Goal: Navigation & Orientation: Find specific page/section

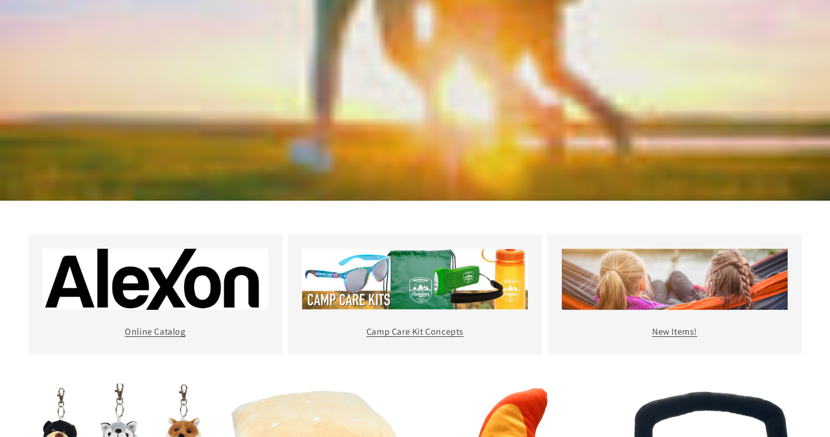
scroll to position [297, 0]
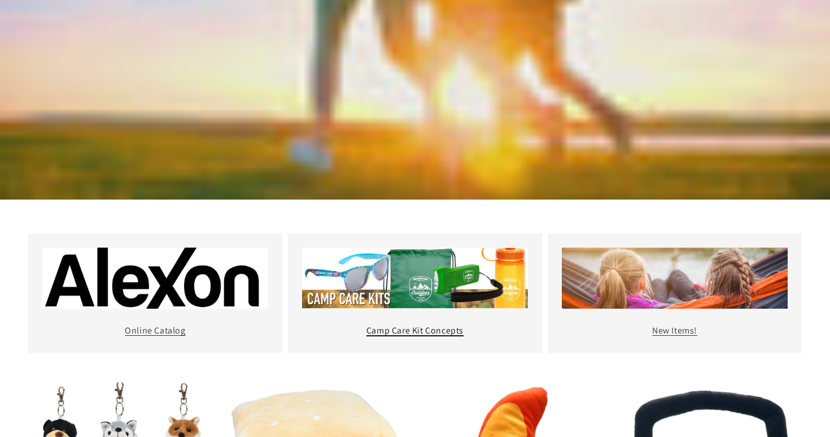
click at [424, 324] on link "Camp Care Kit Concepts" at bounding box center [415, 330] width 97 height 12
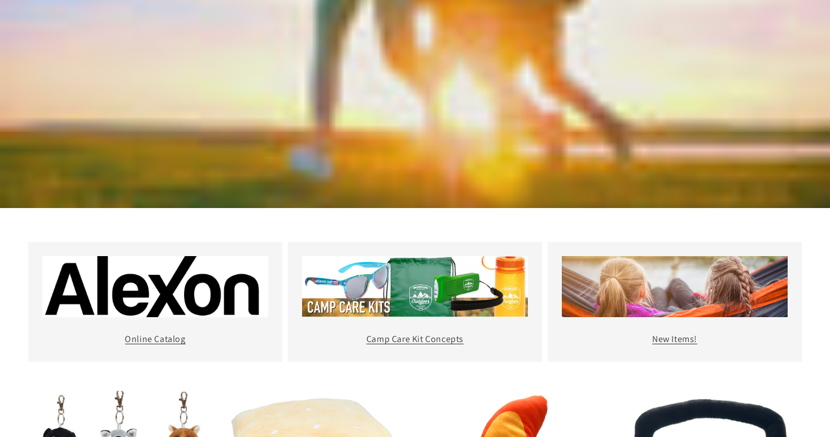
scroll to position [290, 0]
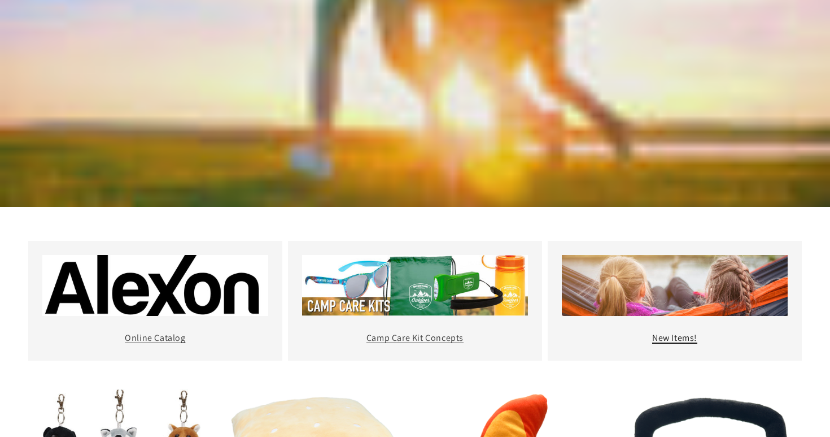
click at [676, 332] on link "New Items!" at bounding box center [674, 338] width 45 height 12
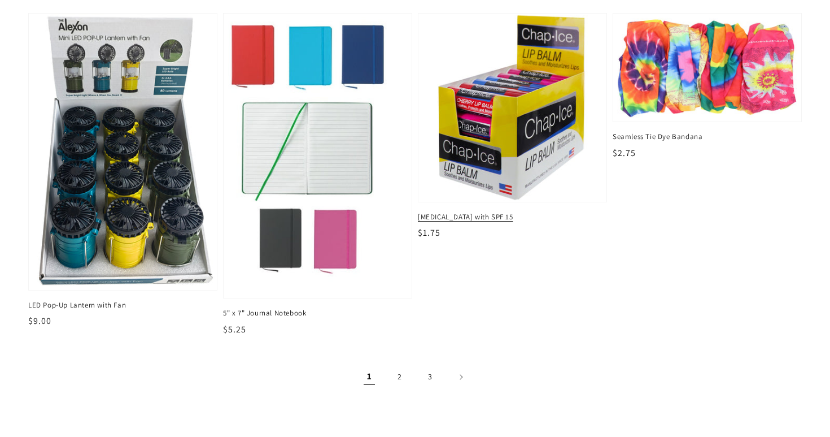
scroll to position [1065, 0]
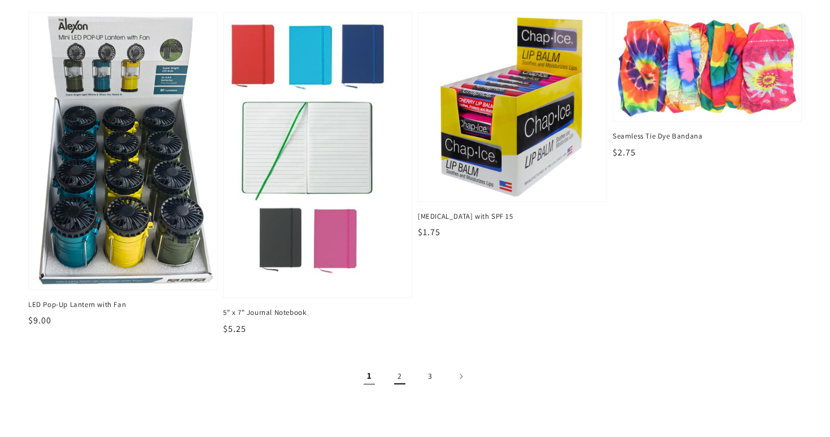
click at [398, 364] on link "2" at bounding box center [400, 376] width 25 height 25
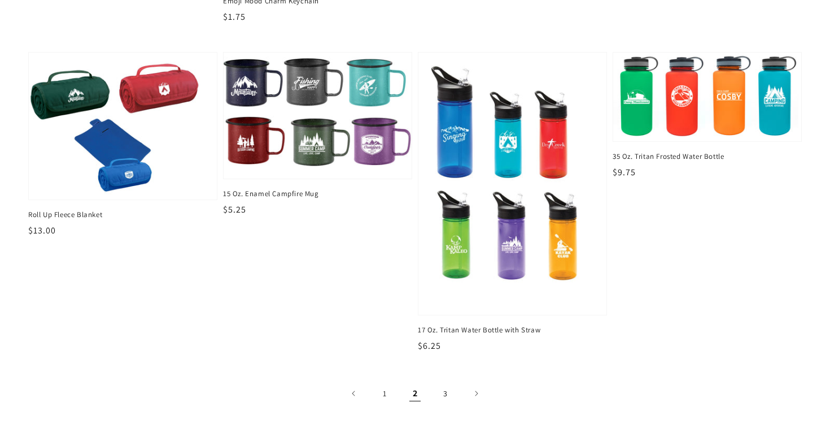
scroll to position [1039, 0]
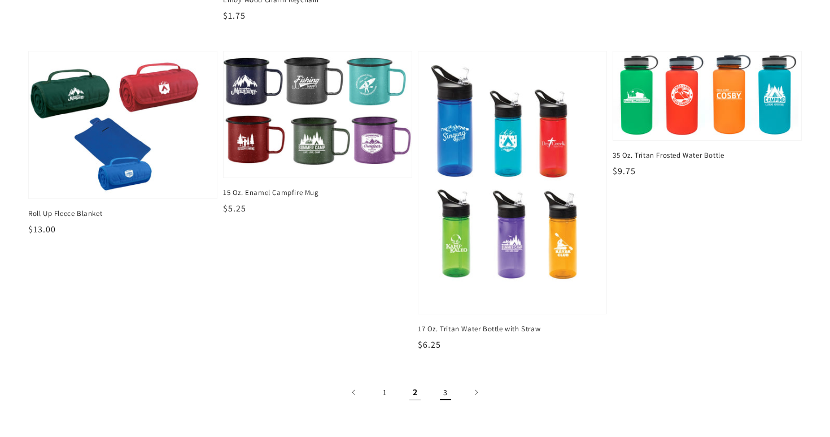
click at [443, 380] on link "3" at bounding box center [445, 392] width 25 height 25
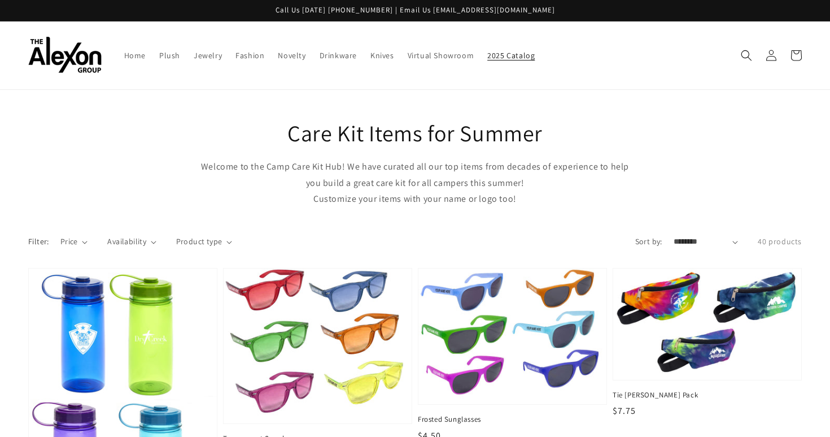
click at [488, 53] on span "2025 Catalog" at bounding box center [511, 55] width 47 height 10
